Goal: Navigation & Orientation: Find specific page/section

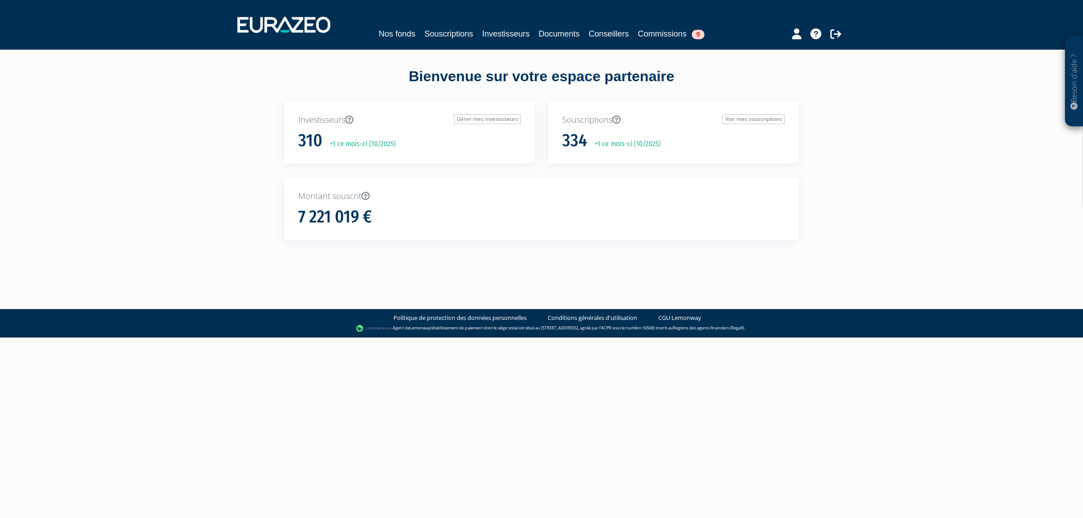
click at [417, 22] on div "Nos fonds Souscriptions Investisseurs Documents Conseillers Commissions 9" at bounding box center [542, 24] width 622 height 33
click at [418, 23] on div "Nos fonds Souscriptions Investisseurs Documents Conseillers Commissions 9" at bounding box center [542, 24] width 622 height 33
click at [420, 26] on div "Nos fonds Souscriptions Investisseurs Documents Conseillers Commissions 9" at bounding box center [542, 24] width 622 height 33
click at [424, 28] on link "Souscriptions" at bounding box center [448, 34] width 49 height 13
click at [413, 37] on div "Nos fonds Souscriptions Investisseurs Documents Conseillers Commissions" at bounding box center [541, 34] width 415 height 13
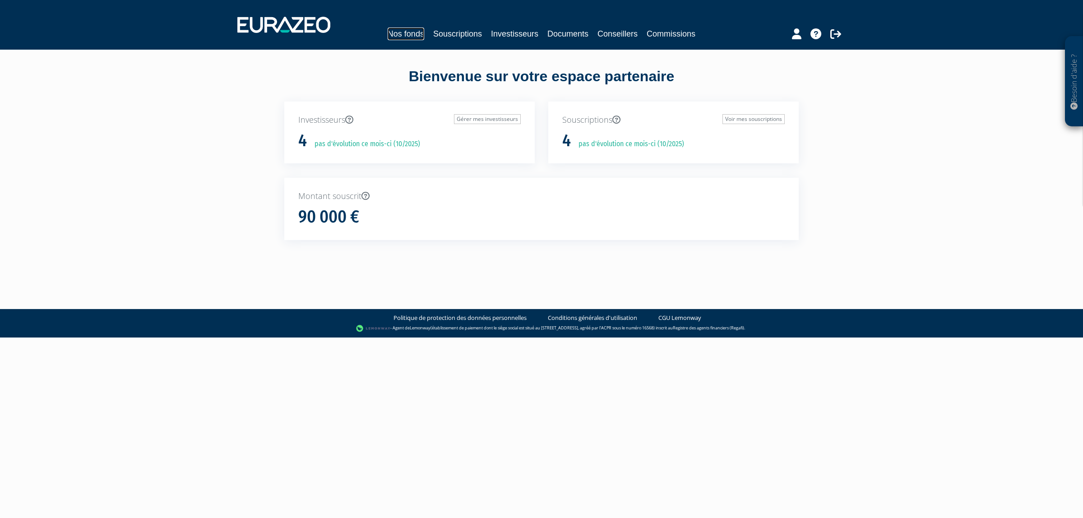
click at [405, 35] on link "Nos fonds" at bounding box center [406, 34] width 37 height 13
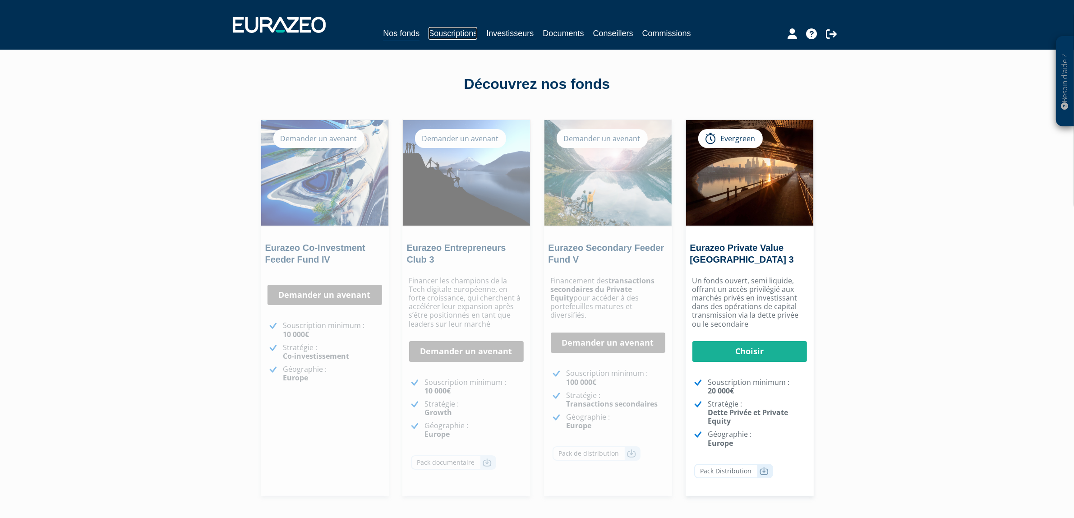
click at [456, 30] on link "Souscriptions" at bounding box center [453, 33] width 49 height 13
